Goal: Book appointment/travel/reservation

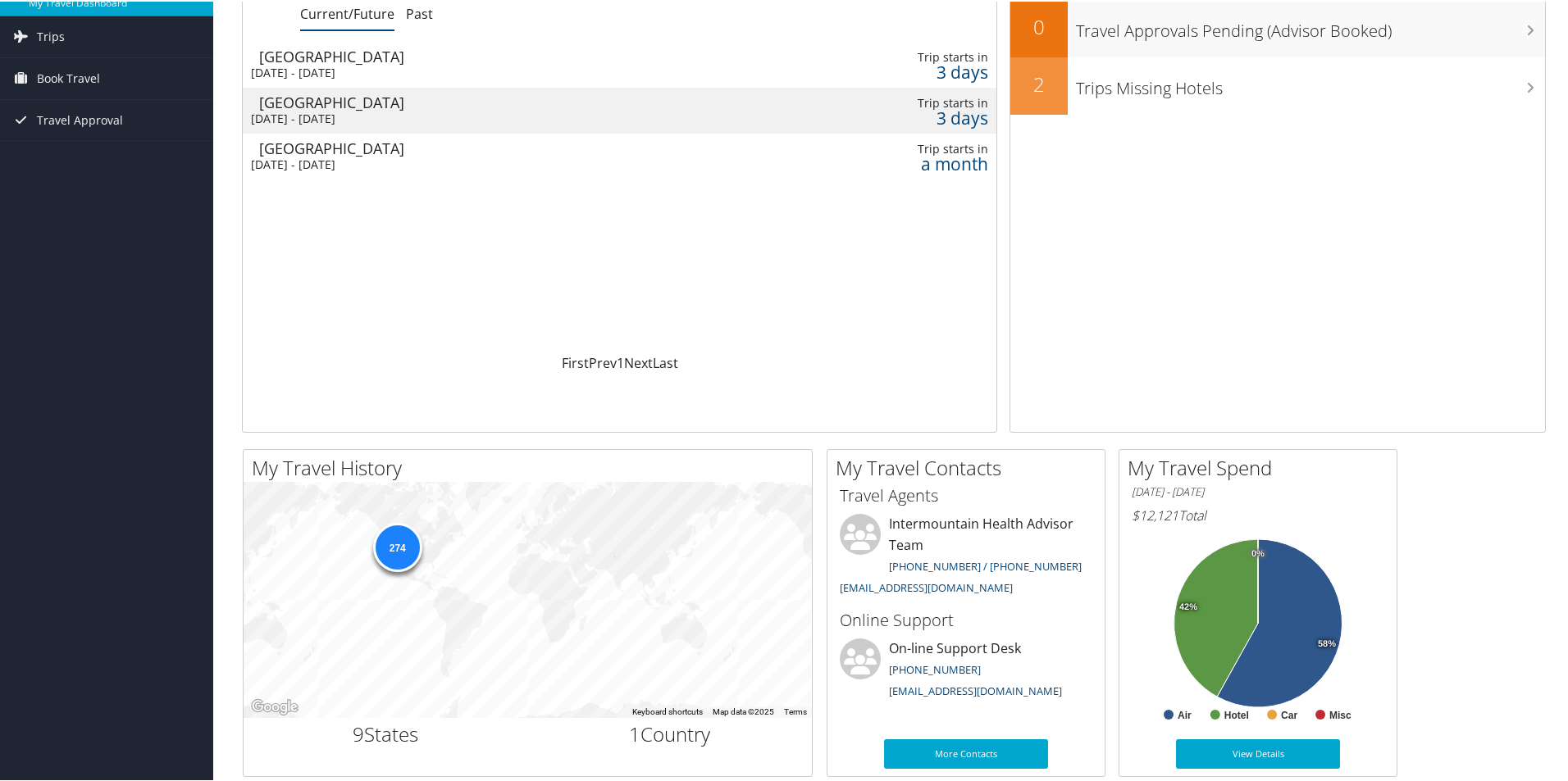
scroll to position [64, 0]
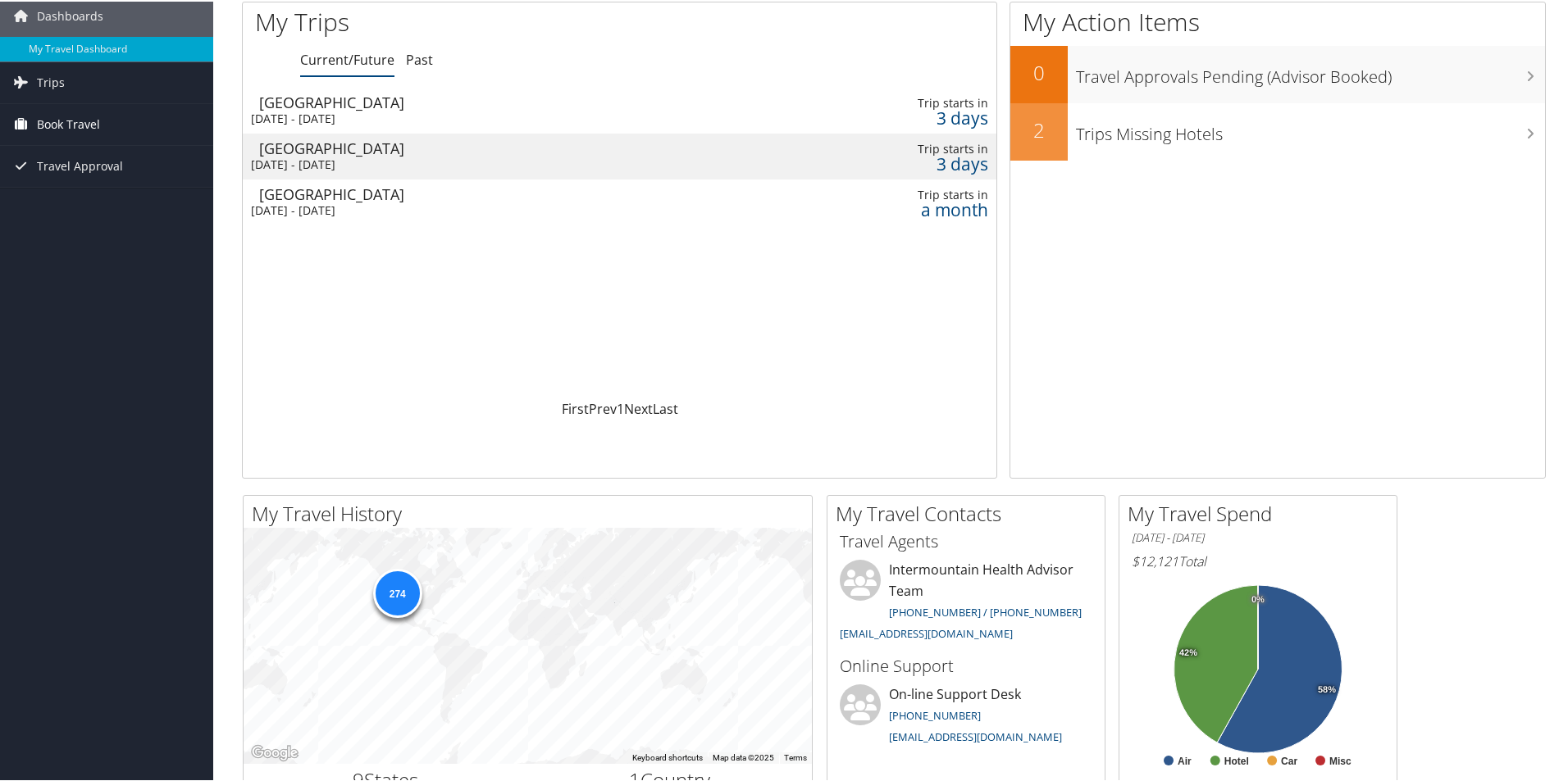
click at [92, 120] on span "Book Travel" at bounding box center [68, 123] width 64 height 41
click at [120, 205] on link "Book/Manage Online Trips" at bounding box center [106, 205] width 213 height 25
